Goal: Task Accomplishment & Management: Complete application form

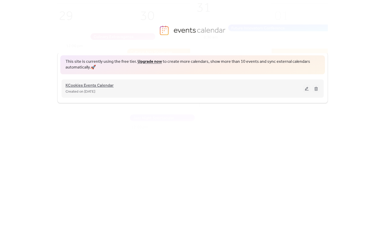
click at [105, 87] on span "KCookies Events Calendar" at bounding box center [89, 86] width 48 height 6
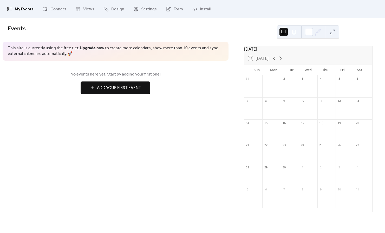
click at [105, 93] on button "Add Your First Event" at bounding box center [116, 88] width 70 height 12
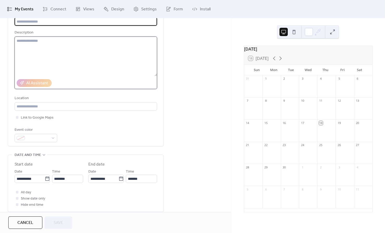
click at [67, 57] on textarea at bounding box center [86, 56] width 142 height 39
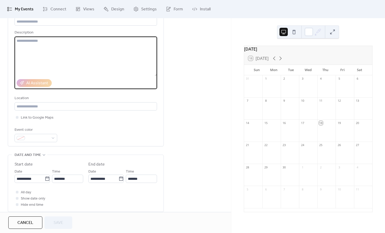
scroll to position [36, 0]
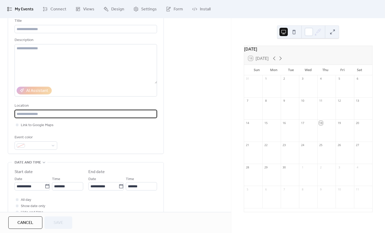
click at [37, 118] on input "text" at bounding box center [86, 114] width 142 height 8
click at [36, 128] on span "Link to Google Maps" at bounding box center [37, 125] width 33 height 6
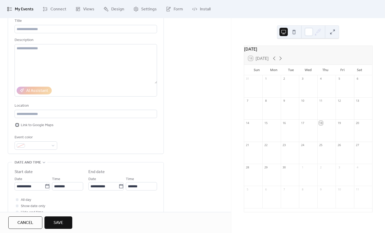
click at [36, 128] on span "Link to Google Maps" at bounding box center [37, 125] width 33 height 6
click at [35, 128] on span "Link to Google Maps" at bounding box center [37, 125] width 33 height 6
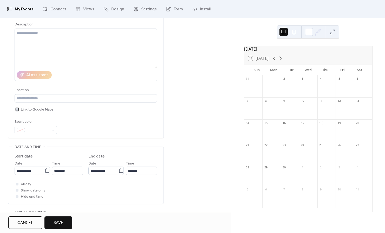
scroll to position [70, 0]
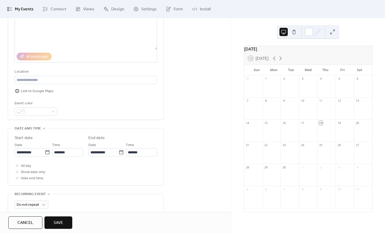
click at [29, 92] on span "Link to Google Maps" at bounding box center [37, 91] width 33 height 6
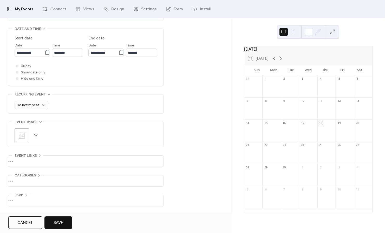
scroll to position [0, 0]
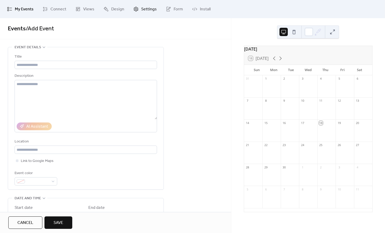
click at [153, 8] on span "Settings" at bounding box center [149, 9] width 16 height 6
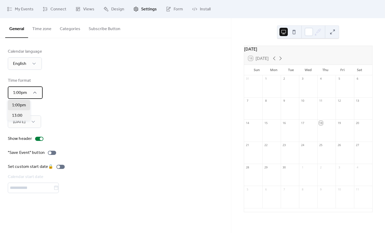
click at [34, 92] on icon at bounding box center [34, 92] width 5 height 5
click at [58, 104] on div "Calendar language English Time format 1:00pm Week start [DATE] Show header "Sav…" at bounding box center [115, 121] width 215 height 145
click at [30, 121] on div "[DATE]" at bounding box center [24, 122] width 33 height 12
click at [49, 115] on div "Week start [DATE]" at bounding box center [115, 117] width 215 height 21
click at [40, 138] on div at bounding box center [41, 138] width 3 height 3
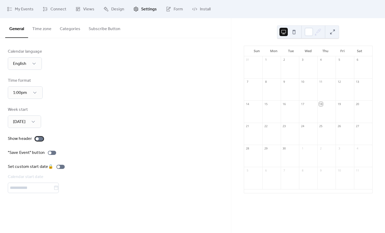
click at [40, 138] on div at bounding box center [39, 139] width 8 height 4
click at [51, 153] on div at bounding box center [52, 153] width 8 height 4
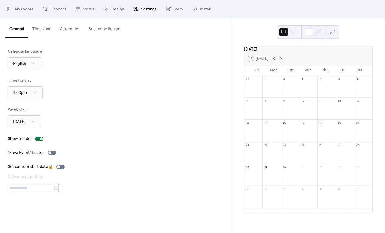
click at [36, 31] on button "Time zone" at bounding box center [42, 27] width 28 height 19
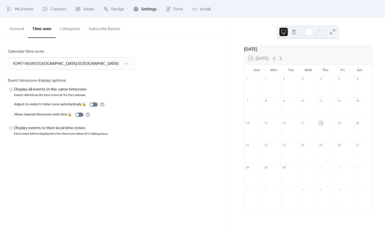
click at [65, 34] on button "Categories" at bounding box center [70, 27] width 29 height 19
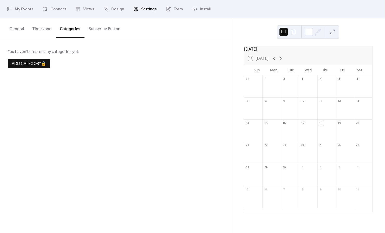
click at [96, 31] on button "Subscribe Button" at bounding box center [104, 27] width 40 height 19
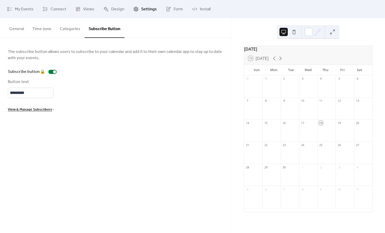
click at [9, 27] on button "General" at bounding box center [16, 27] width 23 height 19
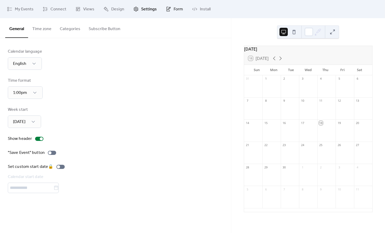
click at [168, 10] on icon at bounding box center [168, 8] width 5 height 5
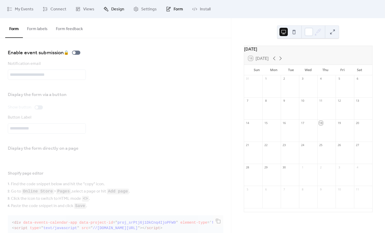
click at [112, 12] on span "Design" at bounding box center [117, 9] width 13 height 6
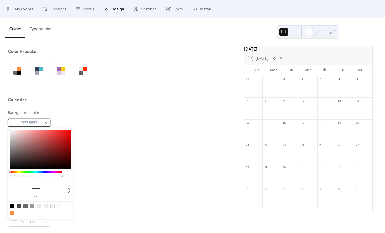
click at [28, 121] on span "#FFFFFFFF" at bounding box center [31, 123] width 22 height 6
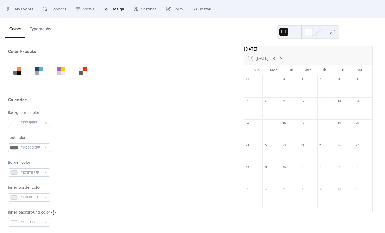
click at [75, 101] on div "Calendar" at bounding box center [115, 101] width 215 height 9
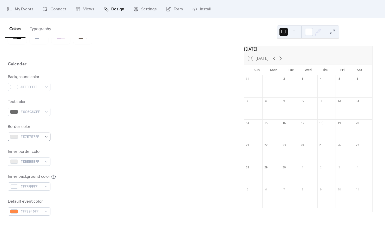
scroll to position [41, 0]
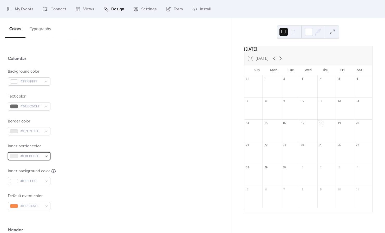
click at [37, 156] on span "#EBEBEBFF" at bounding box center [31, 157] width 22 height 6
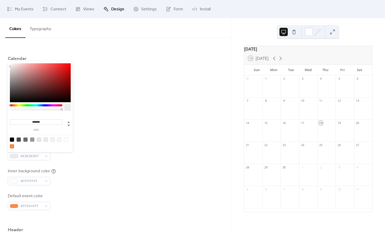
click at [41, 122] on input "*******" at bounding box center [36, 122] width 52 height 5
paste input
type input "*******"
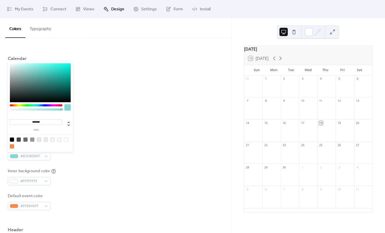
click at [118, 138] on div "Background color #FFFFFFFF Text color #6C6C6CFF Border color #E7E7E7FF Inner bo…" at bounding box center [115, 140] width 215 height 142
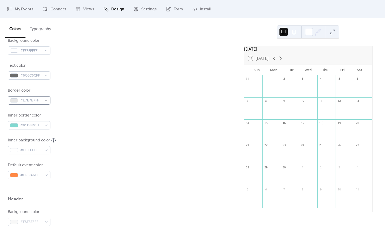
scroll to position [88, 0]
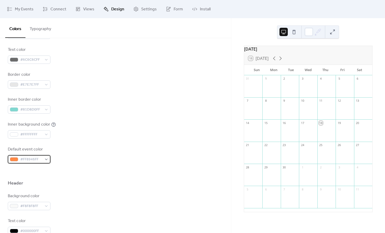
click at [31, 162] on span "#FF8946FF" at bounding box center [31, 160] width 22 height 6
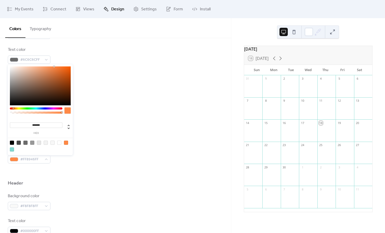
click at [42, 125] on input "*******" at bounding box center [36, 125] width 52 height 5
paste input
type input "*******"
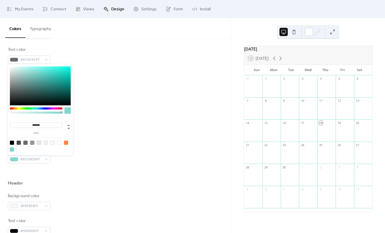
click at [95, 126] on div "Inner background color #FFFFFFFF" at bounding box center [115, 130] width 215 height 17
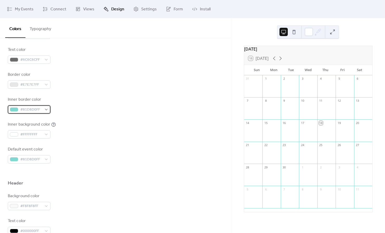
click at [42, 108] on span "#81D8D0FF" at bounding box center [31, 110] width 22 height 6
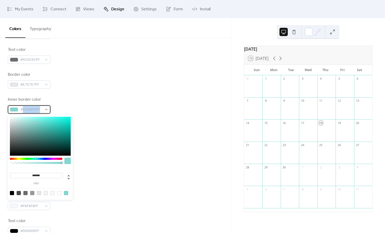
click at [42, 108] on span "#81D8D0FF" at bounding box center [31, 110] width 22 height 6
click at [41, 193] on div at bounding box center [39, 193] width 4 height 4
type input "*******"
click at [103, 127] on div "Inner background color #FFFFFFFF" at bounding box center [115, 130] width 215 height 17
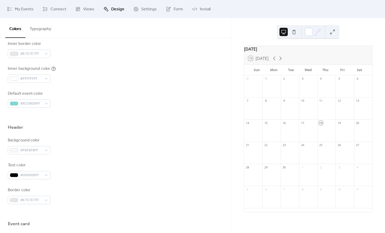
scroll to position [145, 0]
click at [39, 151] on span "#F8F8F8FF" at bounding box center [31, 150] width 22 height 6
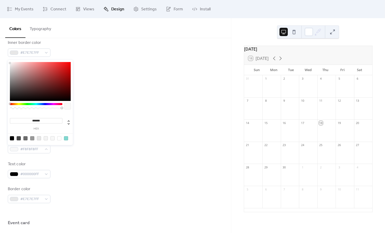
click at [38, 123] on input "*******" at bounding box center [36, 120] width 52 height 5
paste input
type input "*******"
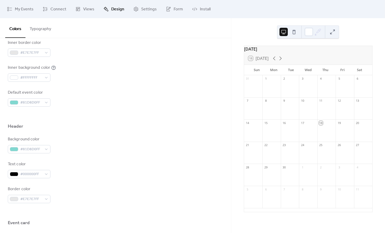
click at [82, 153] on div "Background color #81D8D0FF" at bounding box center [115, 144] width 215 height 17
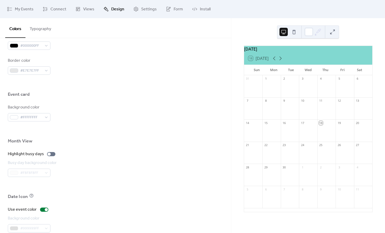
scroll to position [308, 0]
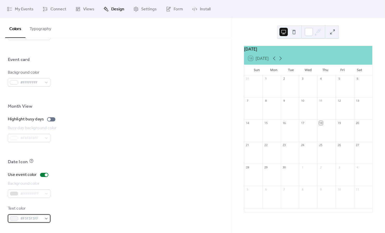
click at [39, 221] on span "#F3F3F3FF" at bounding box center [31, 219] width 22 height 6
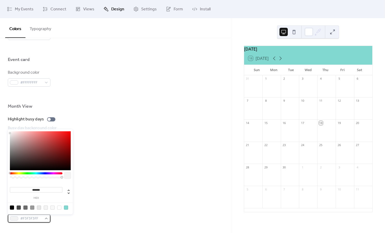
click at [39, 221] on span "#F3F3F3FF" at bounding box center [31, 219] width 22 height 6
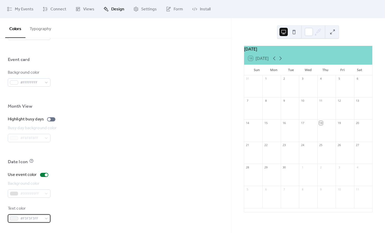
scroll to position [0, 0]
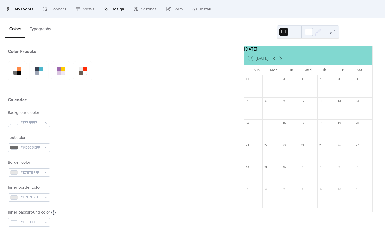
click at [26, 12] on span "My Events" at bounding box center [24, 9] width 19 height 6
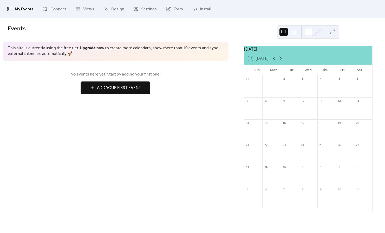
click at [96, 95] on div "No events here yet. Start by adding your first one! Add Your First Event" at bounding box center [115, 83] width 231 height 44
click at [94, 90] on button "Add Your First Event" at bounding box center [116, 88] width 70 height 12
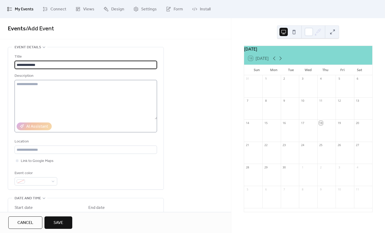
type input "**********"
click at [43, 86] on textarea at bounding box center [86, 99] width 142 height 39
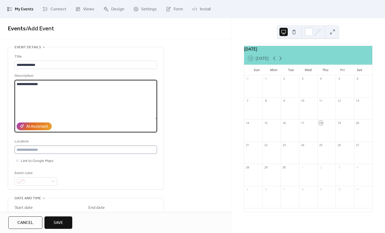
type textarea "**********"
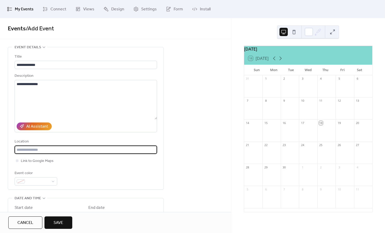
click at [45, 154] on input "text" at bounding box center [86, 150] width 142 height 8
paste input "**********"
type input "**********"
click at [18, 163] on div at bounding box center [17, 160] width 5 height 5
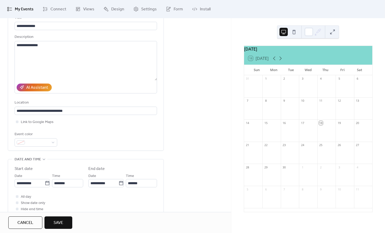
click at [80, 147] on div "Event color" at bounding box center [86, 138] width 142 height 15
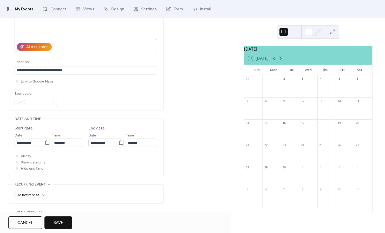
scroll to position [105, 0]
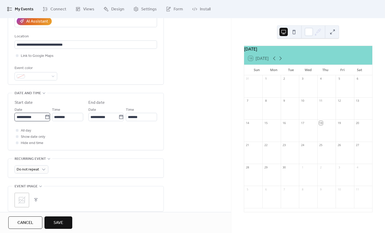
click at [32, 121] on input "**********" at bounding box center [30, 117] width 30 height 8
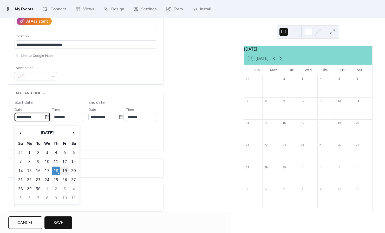
click at [64, 172] on td "19" at bounding box center [65, 171] width 8 height 9
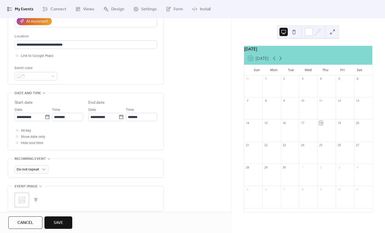
type input "**********"
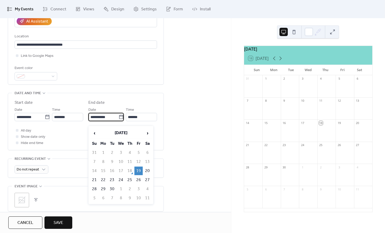
click at [101, 121] on input "**********" at bounding box center [103, 117] width 30 height 8
click at [139, 173] on td "19" at bounding box center [138, 171] width 8 height 9
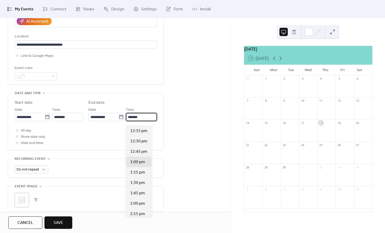
click at [142, 121] on input "*******" at bounding box center [141, 117] width 31 height 8
click at [141, 144] on div "7:00 pm" at bounding box center [138, 149] width 25 height 10
type input "*******"
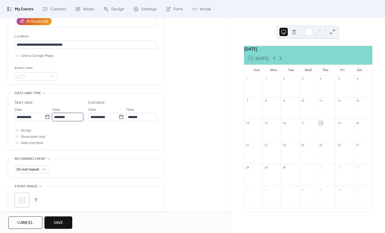
click at [68, 121] on input "********" at bounding box center [67, 117] width 31 height 8
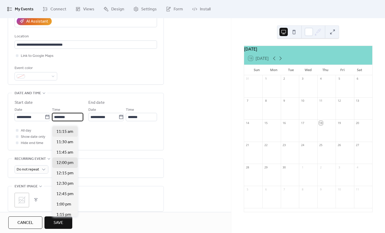
scroll to position [448, 0]
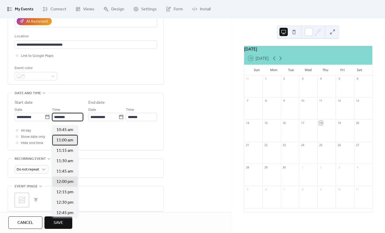
click at [66, 140] on span "11:00 am" at bounding box center [64, 140] width 17 height 6
type input "********"
type input "*******"
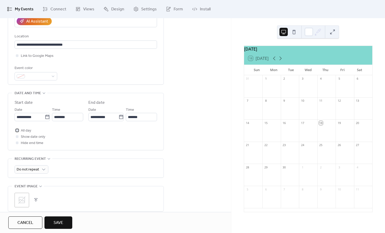
click at [18, 132] on div at bounding box center [17, 130] width 3 height 3
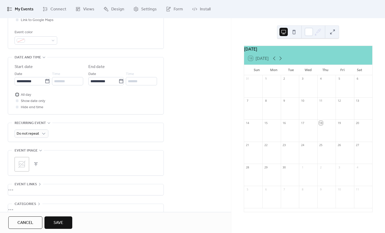
scroll to position [174, 0]
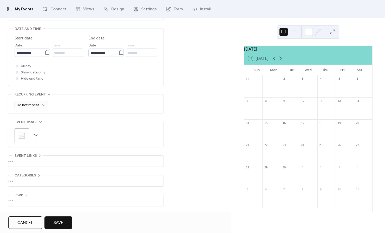
click at [24, 137] on icon at bounding box center [22, 136] width 8 height 8
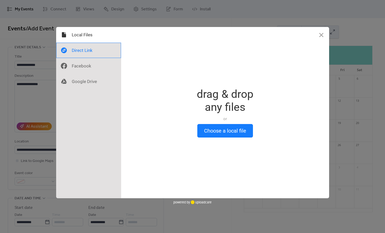
click at [87, 53] on div at bounding box center [88, 51] width 65 height 16
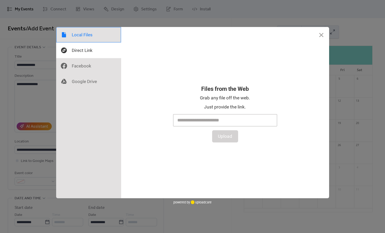
click at [82, 39] on div at bounding box center [88, 35] width 65 height 16
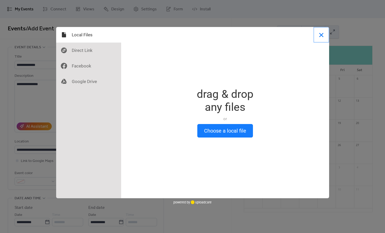
click at [323, 34] on button "Close" at bounding box center [321, 35] width 16 height 16
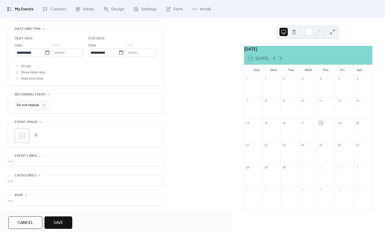
click at [56, 161] on div "•••" at bounding box center [85, 161] width 155 height 11
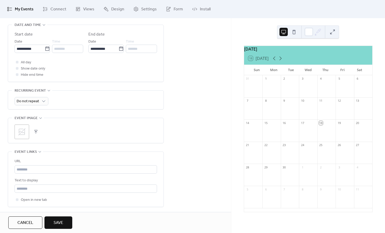
click at [56, 161] on div "URL Text to display Open in new tab" at bounding box center [86, 179] width 142 height 55
click at [31, 153] on span "Event links" at bounding box center [26, 152] width 22 height 6
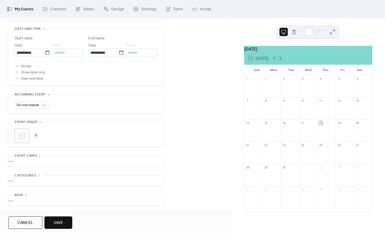
click at [39, 174] on icon at bounding box center [39, 176] width 4 height 4
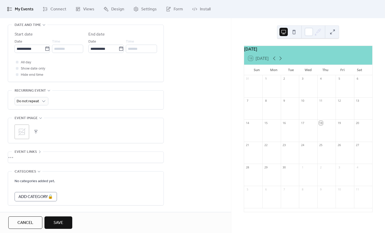
scroll to position [196, 0]
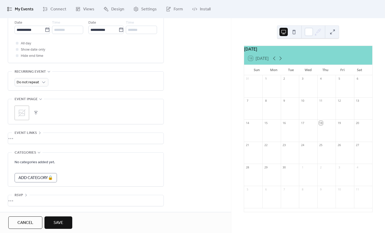
click at [35, 149] on div "**********" at bounding box center [86, 31] width 156 height 352
click at [35, 151] on span "Categories" at bounding box center [26, 153] width 22 height 6
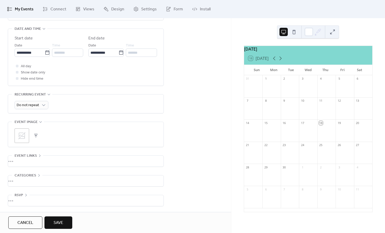
scroll to position [174, 0]
click at [23, 196] on div "•••" at bounding box center [85, 200] width 155 height 11
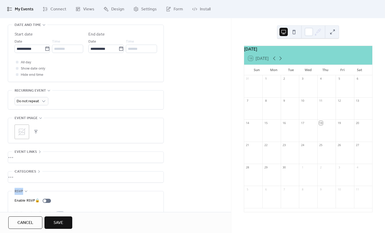
click at [23, 195] on span "RSVP" at bounding box center [19, 192] width 9 height 6
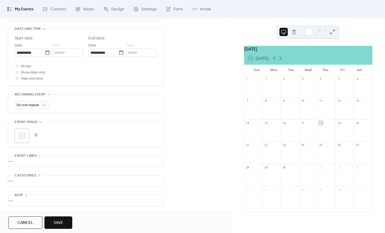
click at [100, 179] on div "•••" at bounding box center [85, 181] width 155 height 11
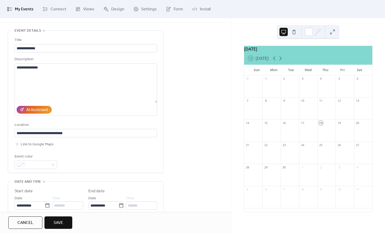
scroll to position [0, 0]
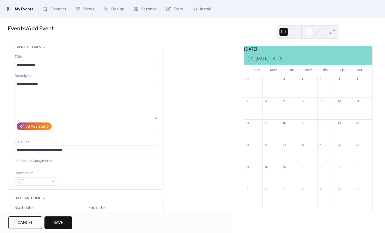
click at [63, 226] on span "Save" at bounding box center [59, 223] width 10 height 6
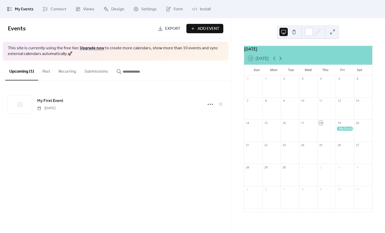
click at [344, 131] on div at bounding box center [344, 129] width 18 height 4
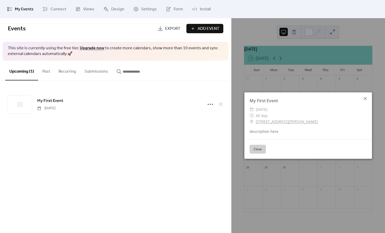
click at [366, 100] on icon at bounding box center [364, 98] width 3 height 3
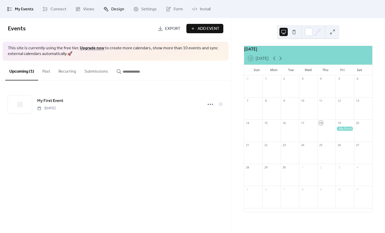
click at [110, 11] on link "Design" at bounding box center [114, 9] width 29 height 14
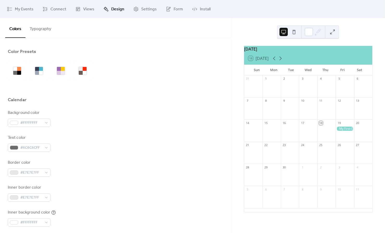
scroll to position [59, 0]
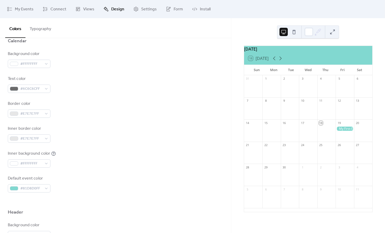
click at [296, 34] on button at bounding box center [294, 32] width 8 height 8
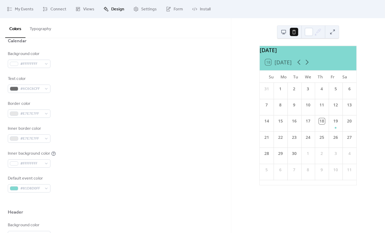
click at [284, 33] on button at bounding box center [283, 32] width 8 height 8
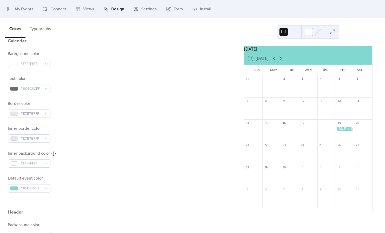
click at [309, 36] on div at bounding box center [308, 32] width 8 height 8
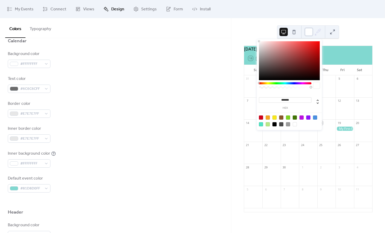
click at [309, 32] on div at bounding box center [308, 32] width 8 height 8
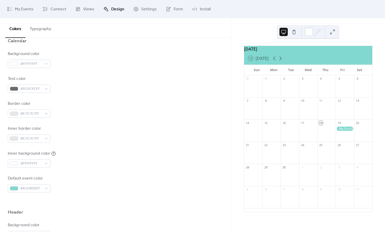
click at [335, 32] on button at bounding box center [332, 32] width 8 height 8
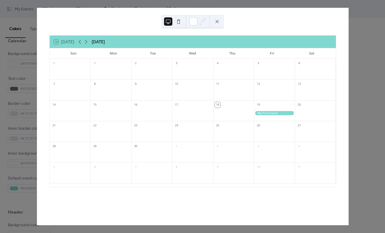
click at [348, 96] on div "18 [DATE] [DATE] Sun Mon Tue Wed Thu Fri Sat 31 1 2 3 4 5 6 7 8 9 10 11 12 13 1…" at bounding box center [193, 117] width 312 height 218
click at [348, 9] on div "18 [DATE] [DATE] Sun Mon Tue Wed Thu Fri Sat 31 1 2 3 4 5 6 7 8 9 10 11 12 13 1…" at bounding box center [193, 117] width 312 height 218
click at [208, 20] on div at bounding box center [193, 21] width 62 height 13
click at [214, 20] on button at bounding box center [217, 21] width 8 height 8
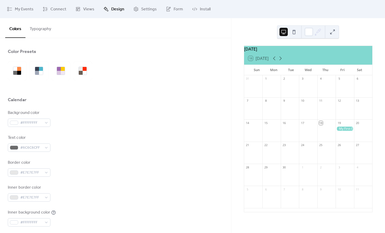
scroll to position [11, 0]
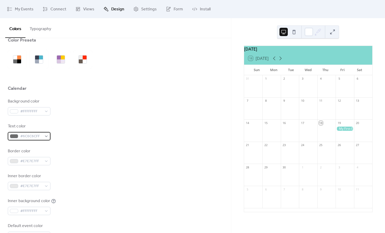
click at [32, 134] on span "#6C6C6CFF" at bounding box center [31, 137] width 22 height 6
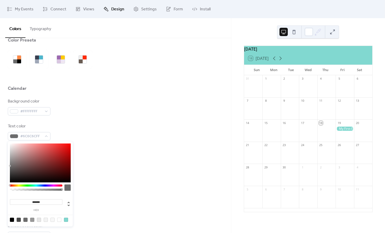
click at [39, 121] on div "Background color #FFFFFFFF Text color #6C6C6CFF Border color #E7E7E7FF Inner bo…" at bounding box center [115, 169] width 215 height 142
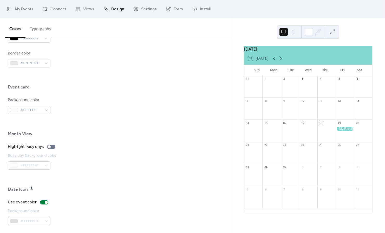
scroll to position [308, 0]
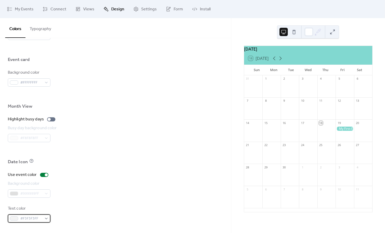
click at [37, 221] on span "#F3F3F3FF" at bounding box center [31, 219] width 22 height 6
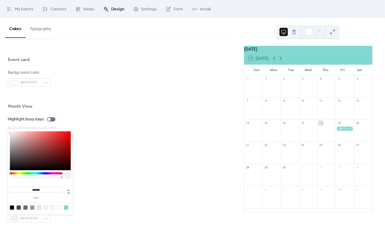
click at [14, 208] on div at bounding box center [12, 208] width 4 height 4
type input "*******"
click at [104, 188] on div "Background color #999999FF" at bounding box center [115, 189] width 215 height 17
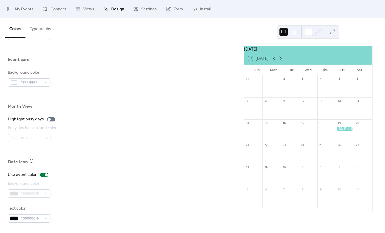
click at [340, 130] on div at bounding box center [344, 129] width 18 height 4
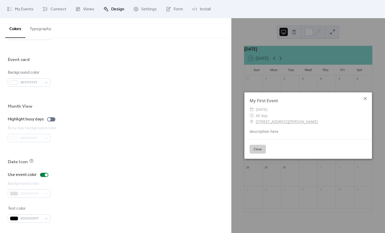
click at [363, 101] on icon at bounding box center [365, 99] width 6 height 6
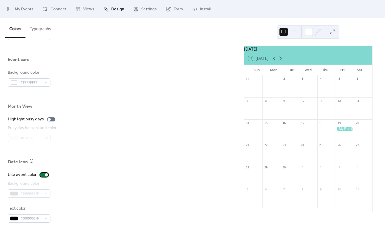
click at [42, 176] on div at bounding box center [44, 175] width 8 height 4
click at [42, 176] on div at bounding box center [42, 175] width 3 height 3
click at [42, 176] on div at bounding box center [44, 175] width 8 height 4
click at [42, 174] on div at bounding box center [42, 175] width 3 height 3
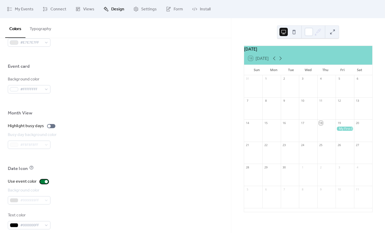
scroll to position [301, 0]
click at [49, 126] on div at bounding box center [49, 126] width 3 height 3
click at [49, 126] on div at bounding box center [51, 126] width 8 height 4
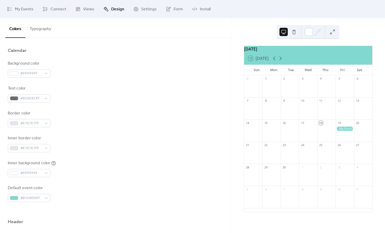
scroll to position [32, 0]
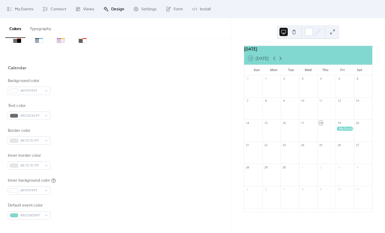
click at [46, 25] on button "Typography" at bounding box center [40, 27] width 30 height 19
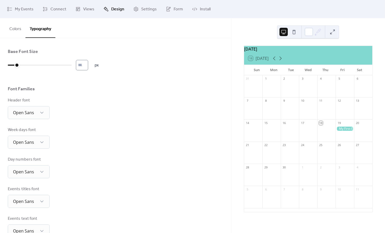
click at [88, 65] on input "*" at bounding box center [82, 65] width 12 height 10
click at [88, 65] on input "**" at bounding box center [82, 65] width 12 height 10
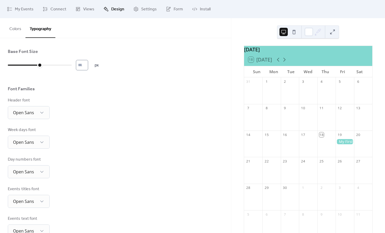
click at [88, 68] on input "**" at bounding box center [82, 65] width 12 height 10
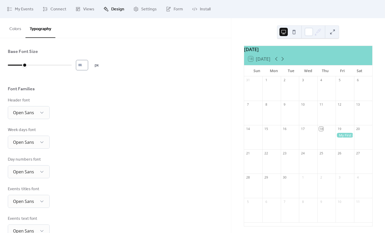
click at [88, 68] on input "**" at bounding box center [82, 65] width 12 height 10
click at [88, 65] on input "**" at bounding box center [82, 65] width 12 height 10
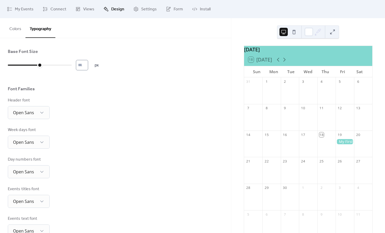
type input "**"
click at [88, 68] on input "**" at bounding box center [82, 65] width 12 height 10
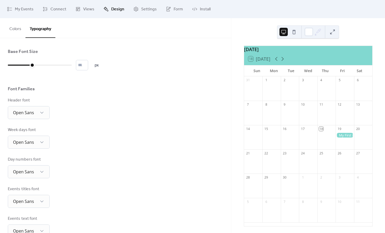
click at [15, 31] on button "Colors" at bounding box center [15, 27] width 20 height 19
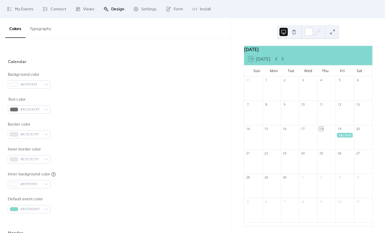
scroll to position [39, 0]
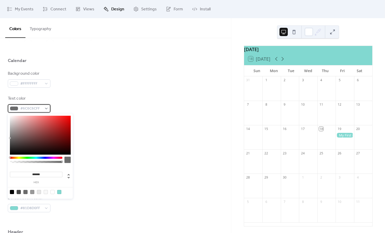
click at [39, 109] on span "#6C6C6CFF" at bounding box center [31, 109] width 22 height 6
click at [12, 193] on div at bounding box center [12, 192] width 4 height 4
type input "*******"
click at [137, 141] on div "Background color #FFFFFFFF Text color #000000FF Border color #E7E7E7FF Inner bo…" at bounding box center [115, 142] width 215 height 142
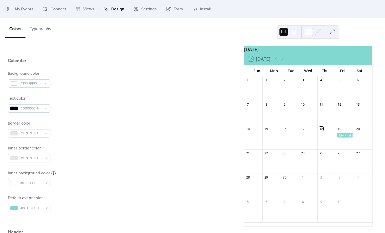
click at [339, 138] on div at bounding box center [344, 135] width 18 height 5
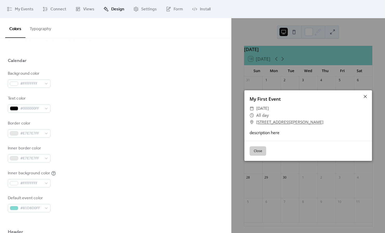
click at [272, 123] on link "[STREET_ADDRESS][PERSON_NAME]" at bounding box center [289, 122] width 67 height 7
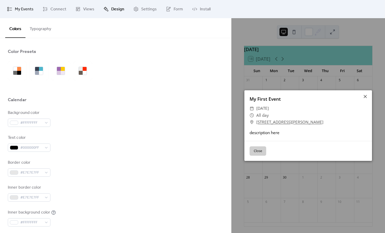
click at [26, 16] on link "My Events" at bounding box center [20, 9] width 34 height 14
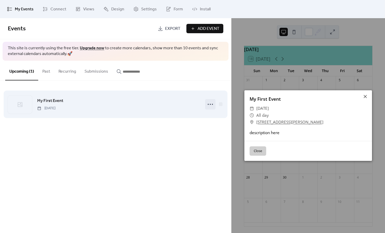
click at [210, 107] on icon at bounding box center [210, 104] width 8 height 8
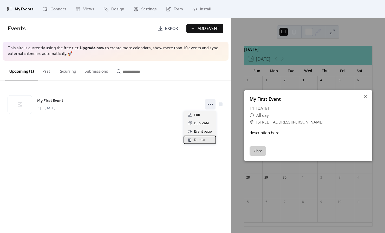
click at [196, 142] on span "Delete" at bounding box center [199, 140] width 11 height 6
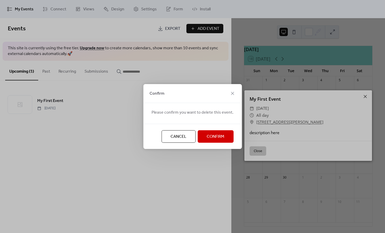
click at [214, 141] on button "Confirm" at bounding box center [215, 136] width 36 height 12
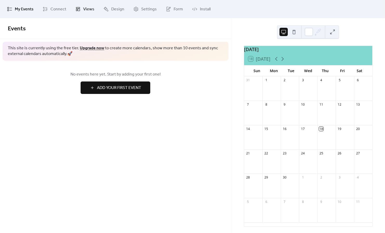
click at [83, 12] on span "Views" at bounding box center [88, 9] width 11 height 6
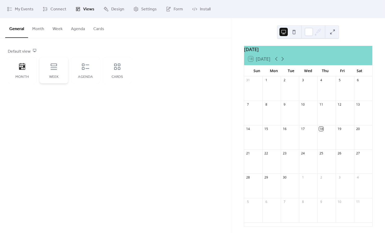
click at [51, 69] on icon at bounding box center [54, 67] width 8 height 8
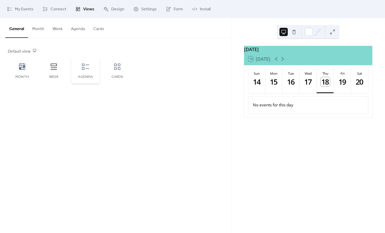
click at [80, 64] on div "Agenda" at bounding box center [85, 70] width 29 height 26
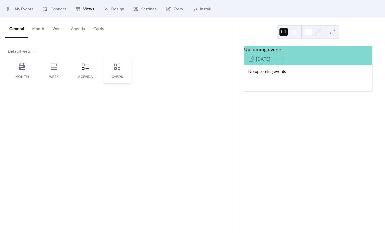
click at [115, 71] on icon at bounding box center [117, 67] width 8 height 8
click at [93, 75] on div "Agenda" at bounding box center [85, 77] width 18 height 4
click at [61, 74] on div "Week" at bounding box center [53, 70] width 29 height 26
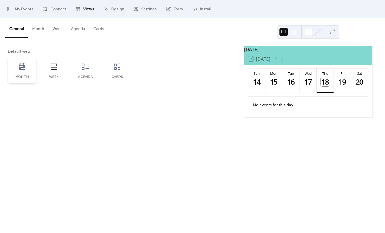
click at [25, 68] on icon at bounding box center [22, 67] width 8 height 8
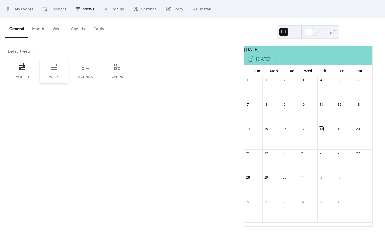
click at [52, 74] on div "Week" at bounding box center [53, 70] width 29 height 26
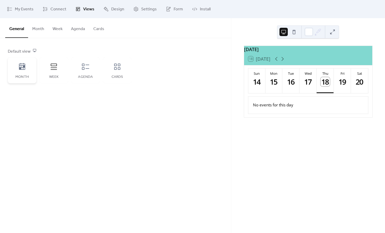
click at [30, 77] on div "Month" at bounding box center [22, 77] width 18 height 4
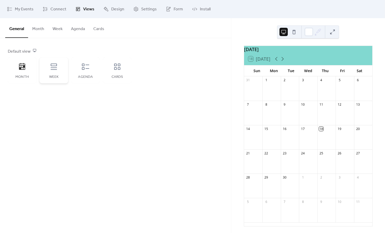
click at [57, 76] on div "Week" at bounding box center [54, 77] width 18 height 4
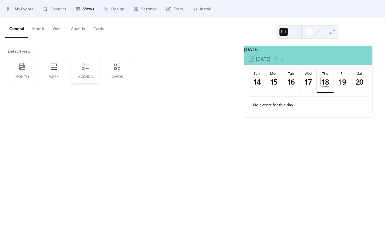
click at [83, 74] on div "Agenda" at bounding box center [85, 70] width 29 height 26
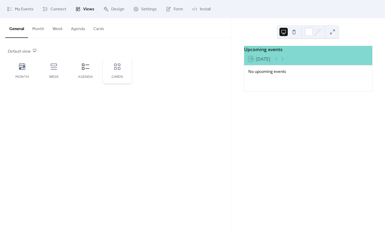
click at [119, 71] on div "Cards" at bounding box center [117, 70] width 29 height 26
click at [33, 81] on div "Month" at bounding box center [22, 70] width 29 height 26
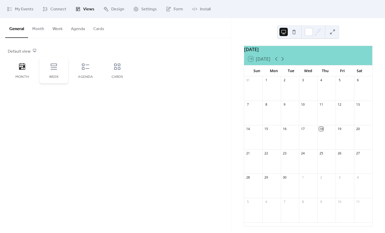
click at [52, 74] on div "Week" at bounding box center [53, 70] width 29 height 26
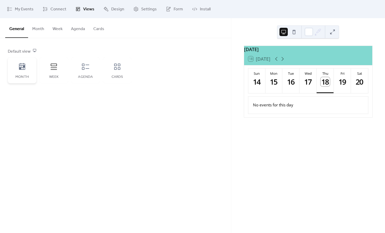
click at [31, 74] on div "Month" at bounding box center [22, 70] width 29 height 26
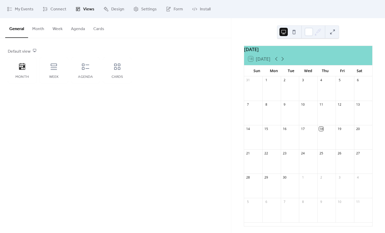
click at [38, 32] on button "Month" at bounding box center [38, 27] width 20 height 19
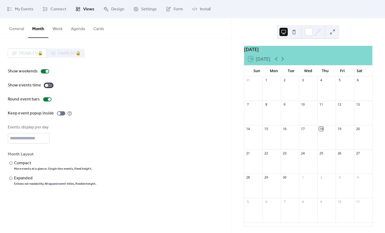
click at [47, 85] on div at bounding box center [46, 85] width 3 height 3
click at [47, 85] on div at bounding box center [48, 85] width 8 height 4
click at [11, 165] on div at bounding box center [10, 163] width 3 height 3
click at [10, 179] on div at bounding box center [10, 178] width 3 height 3
click at [58, 33] on button "Week" at bounding box center [57, 27] width 18 height 19
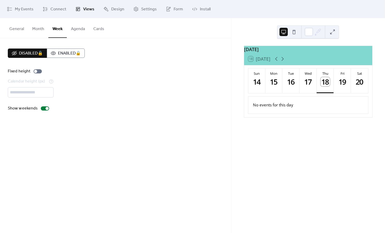
click at [76, 26] on button "Agenda" at bounding box center [78, 27] width 22 height 19
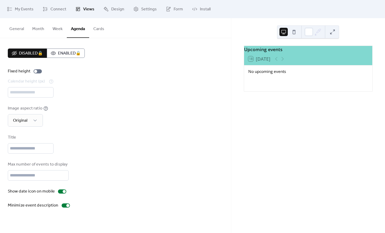
click at [62, 28] on button "Week" at bounding box center [57, 27] width 18 height 19
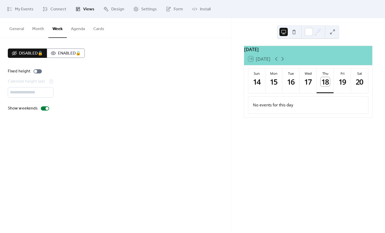
click at [42, 30] on button "Month" at bounding box center [38, 27] width 20 height 19
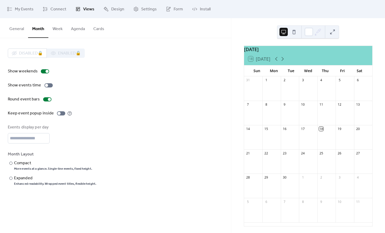
click at [21, 31] on button "General" at bounding box center [16, 27] width 23 height 19
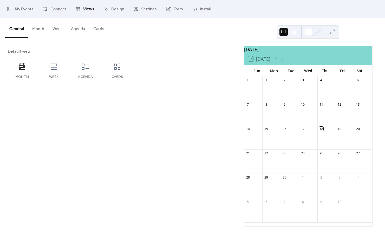
click at [31, 31] on button "Month" at bounding box center [38, 27] width 20 height 19
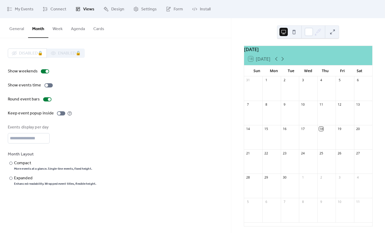
click at [54, 29] on button "Week" at bounding box center [57, 27] width 18 height 19
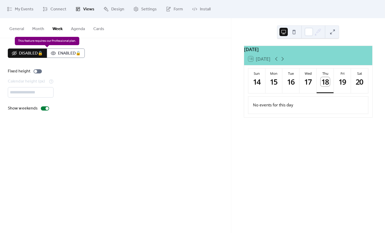
click at [58, 52] on div "Disabled 🔒 Enabled 🔒" at bounding box center [46, 53] width 77 height 9
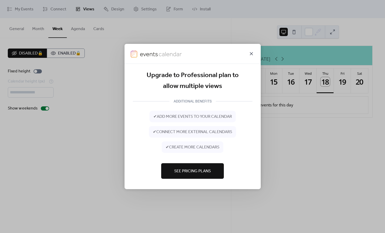
click at [254, 54] on icon at bounding box center [251, 54] width 6 height 6
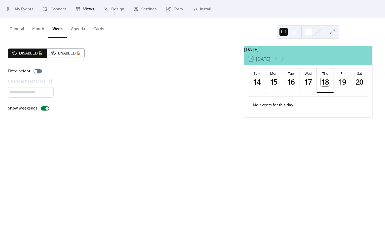
click at [80, 34] on button "Agenda" at bounding box center [78, 27] width 22 height 19
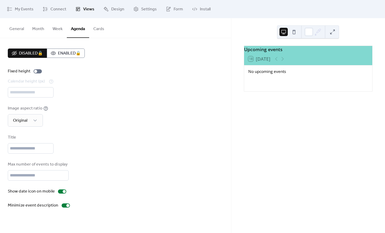
click at [89, 34] on button "Cards" at bounding box center [98, 27] width 19 height 19
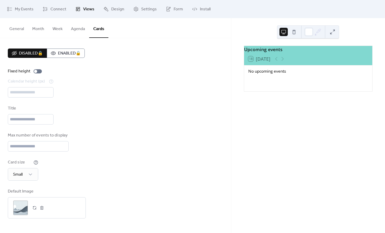
click at [17, 34] on button "General" at bounding box center [16, 27] width 23 height 19
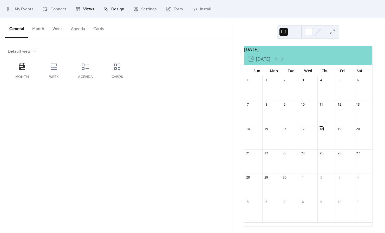
click at [108, 12] on link "Design" at bounding box center [114, 9] width 29 height 14
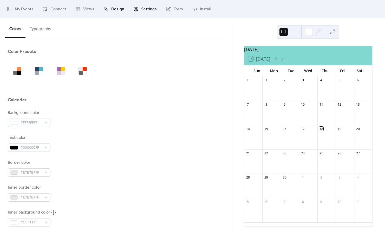
click at [143, 9] on span "Settings" at bounding box center [149, 9] width 16 height 6
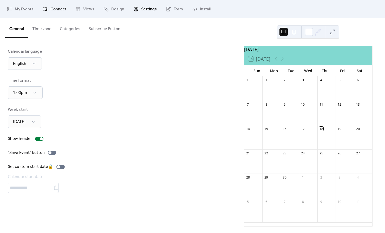
click at [69, 8] on link "Connect" at bounding box center [54, 9] width 31 height 14
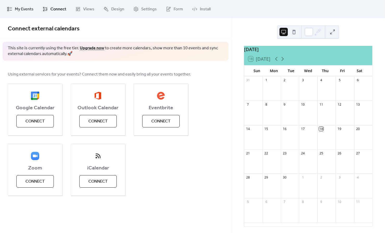
click at [24, 14] on link "My Events" at bounding box center [20, 9] width 34 height 14
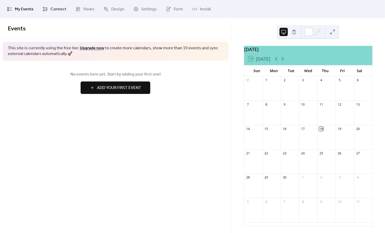
click at [57, 14] on link "Connect" at bounding box center [54, 9] width 31 height 14
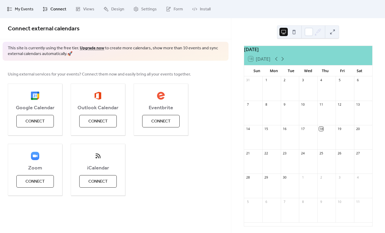
click at [22, 12] on span "My Events" at bounding box center [24, 9] width 19 height 6
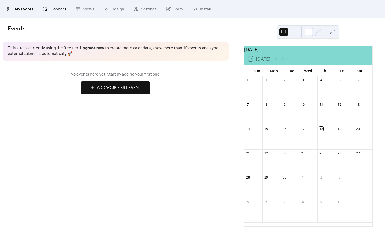
click at [51, 9] on span "Connect" at bounding box center [58, 9] width 16 height 6
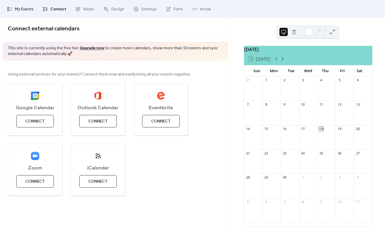
click at [23, 12] on span "My Events" at bounding box center [24, 9] width 19 height 6
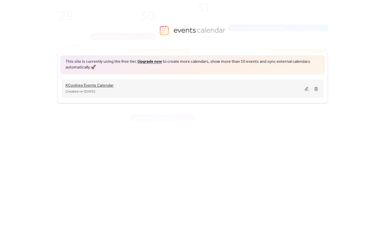
click at [74, 86] on span "KCookies Events Calendar" at bounding box center [89, 86] width 48 height 6
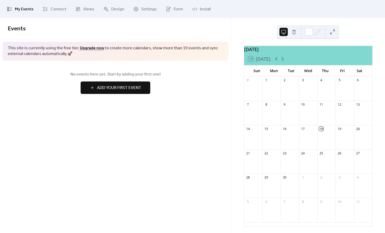
click at [183, 131] on div "Events This site is currently using the free tier. Upgrade now to create more c…" at bounding box center [115, 125] width 231 height 215
click at [127, 89] on span "Add Your First Event" at bounding box center [119, 88] width 44 height 6
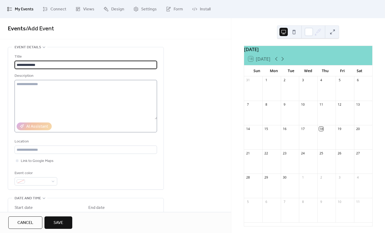
type input "**********"
click at [67, 92] on textarea at bounding box center [86, 99] width 142 height 39
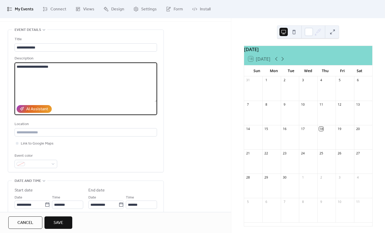
scroll to position [22, 0]
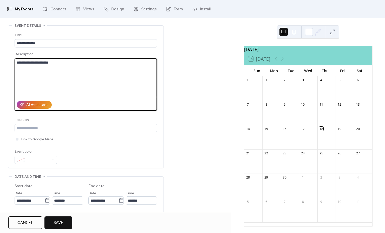
type textarea "**********"
click at [24, 136] on div "**********" at bounding box center [86, 98] width 142 height 132
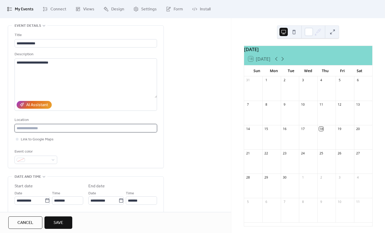
click at [24, 132] on input "text" at bounding box center [86, 128] width 142 height 8
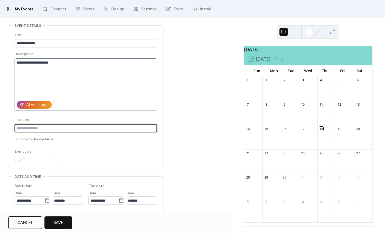
paste input "**********"
type input "**********"
click at [37, 127] on input "text" at bounding box center [86, 128] width 142 height 8
click at [17, 141] on div at bounding box center [17, 139] width 3 height 3
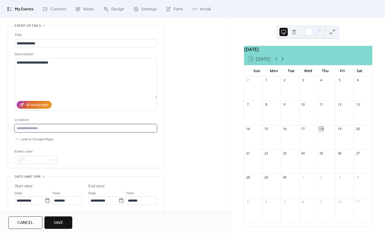
click at [103, 129] on input "text" at bounding box center [86, 128] width 142 height 8
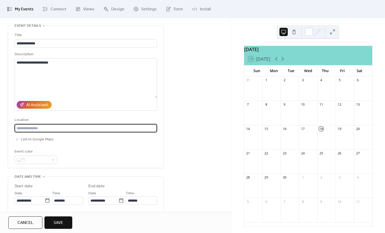
paste input "**********"
type input "**********"
click at [77, 163] on div "Event color" at bounding box center [86, 156] width 142 height 15
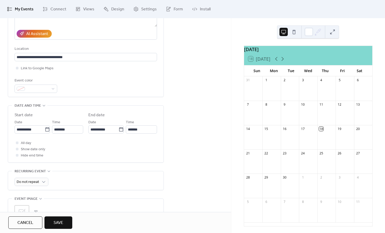
scroll to position [98, 0]
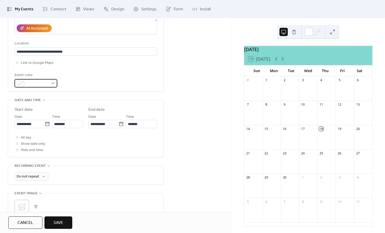
click at [34, 86] on span at bounding box center [38, 84] width 22 height 6
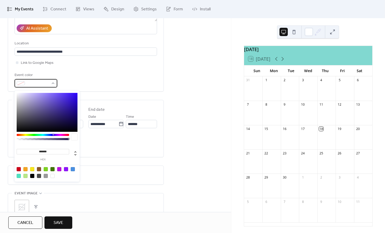
click at [34, 86] on span at bounding box center [38, 84] width 22 height 6
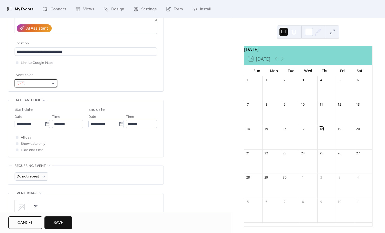
click at [26, 85] on div at bounding box center [36, 83] width 43 height 8
click at [82, 74] on div "**********" at bounding box center [86, 22] width 142 height 132
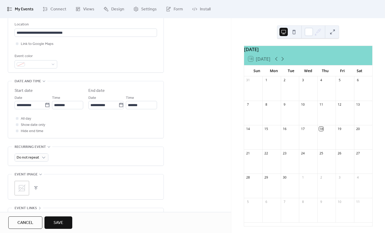
scroll to position [120, 0]
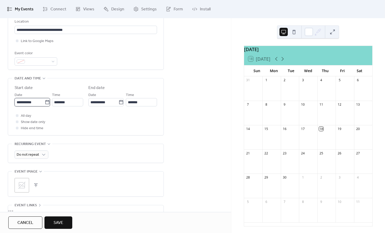
click at [33, 107] on input "**********" at bounding box center [30, 102] width 30 height 8
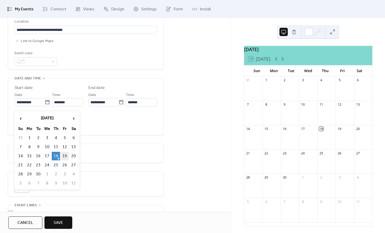
click at [65, 156] on td "19" at bounding box center [65, 156] width 8 height 9
type input "**********"
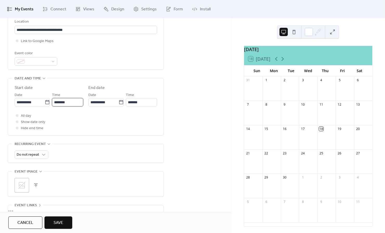
click at [70, 103] on input "********" at bounding box center [67, 102] width 31 height 8
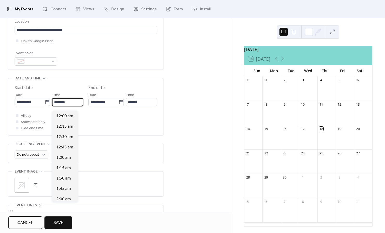
scroll to position [499, 0]
click at [91, 129] on div "All day Show date only Hide end time" at bounding box center [86, 122] width 142 height 19
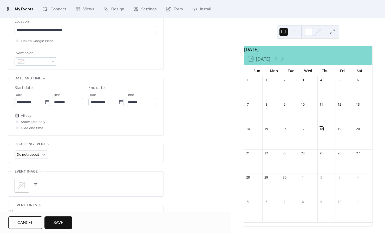
click at [17, 117] on div at bounding box center [17, 115] width 3 height 3
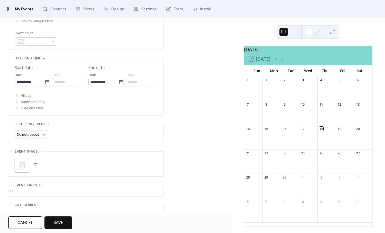
click at [37, 133] on div "Do not repeat" at bounding box center [86, 133] width 142 height 19
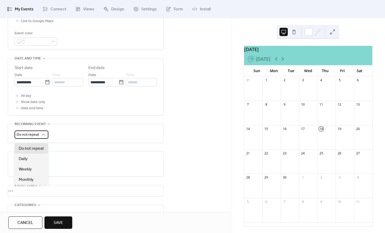
click at [36, 137] on span "Do not repeat" at bounding box center [28, 134] width 22 height 7
click at [29, 173] on div "Weekly" at bounding box center [32, 169] width 34 height 10
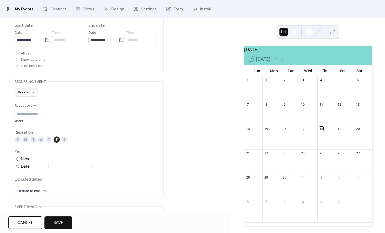
scroll to position [190, 0]
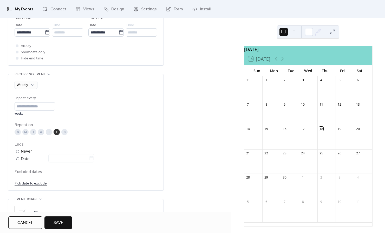
click at [27, 83] on div "Weekly Repeat every * weeks Repeat on S M T W T F S Ends ​ Never ​ Date Exclude…" at bounding box center [86, 132] width 142 height 116
click at [26, 89] on span "Weekly" at bounding box center [22, 85] width 11 height 7
click at [31, 96] on div "Do not repeat" at bounding box center [32, 99] width 34 height 10
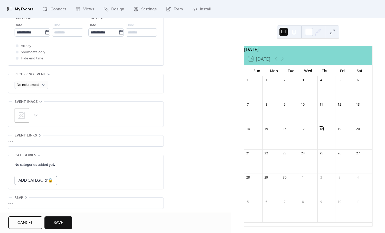
scroll to position [196, 0]
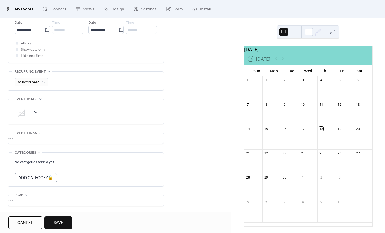
click at [22, 113] on icon at bounding box center [21, 112] width 7 height 7
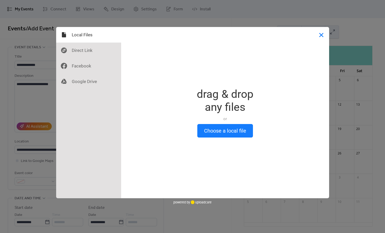
click at [323, 36] on button "Close" at bounding box center [321, 35] width 16 height 16
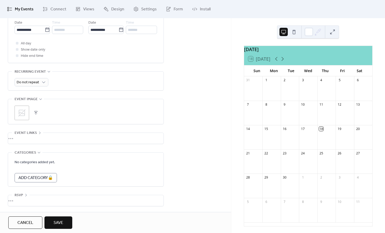
click at [34, 140] on div "•••" at bounding box center [85, 138] width 155 height 11
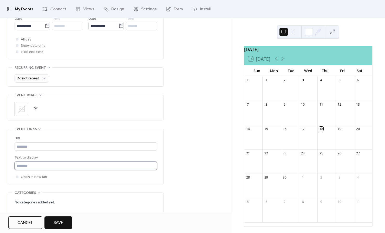
click at [28, 169] on input "text" at bounding box center [86, 166] width 142 height 8
click at [26, 170] on input "text" at bounding box center [86, 166] width 142 height 8
click at [33, 130] on div "•••" at bounding box center [85, 129] width 155 height 1
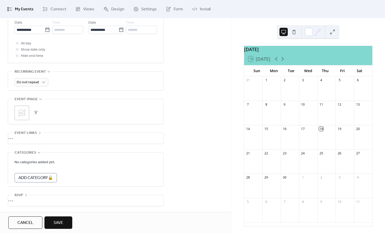
click at [32, 154] on span "Categories" at bounding box center [26, 153] width 22 height 6
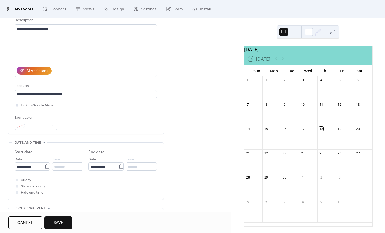
scroll to position [90, 0]
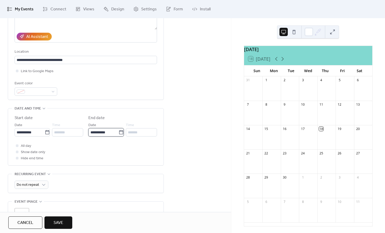
click at [103, 133] on input "**********" at bounding box center [103, 132] width 30 height 8
click at [73, 129] on div "Time ********" at bounding box center [67, 129] width 31 height 15
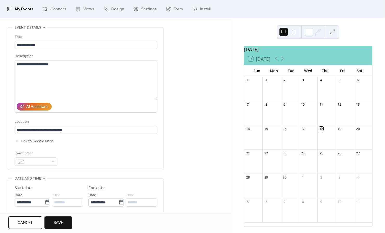
scroll to position [0, 0]
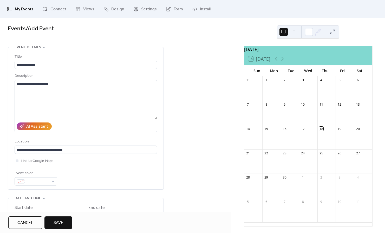
click at [61, 227] on button "Save" at bounding box center [58, 223] width 28 height 12
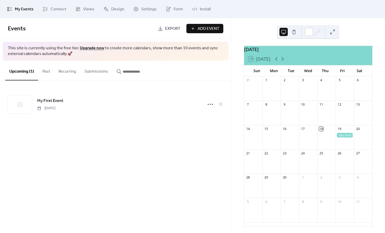
click at [334, 36] on button at bounding box center [332, 32] width 8 height 8
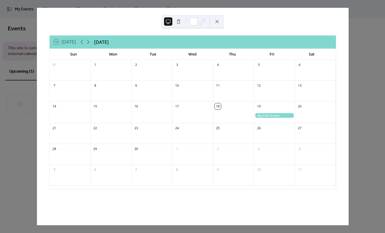
click at [266, 118] on div at bounding box center [274, 115] width 41 height 5
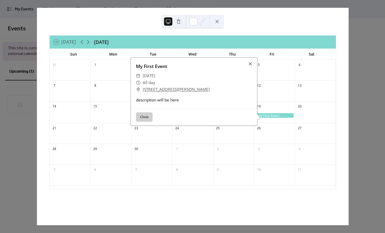
click at [157, 91] on link "[STREET_ADDRESS][PERSON_NAME]" at bounding box center [176, 89] width 67 height 7
click at [146, 116] on button "Close" at bounding box center [144, 116] width 17 height 9
